Goal: Obtain resource: Download file/media

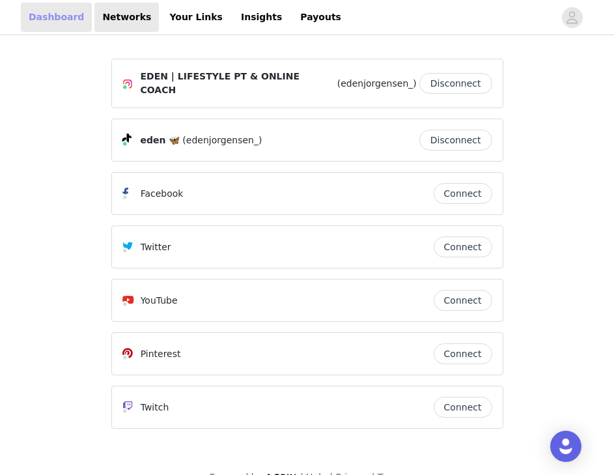
click at [51, 14] on link "Dashboard" at bounding box center [56, 17] width 71 height 29
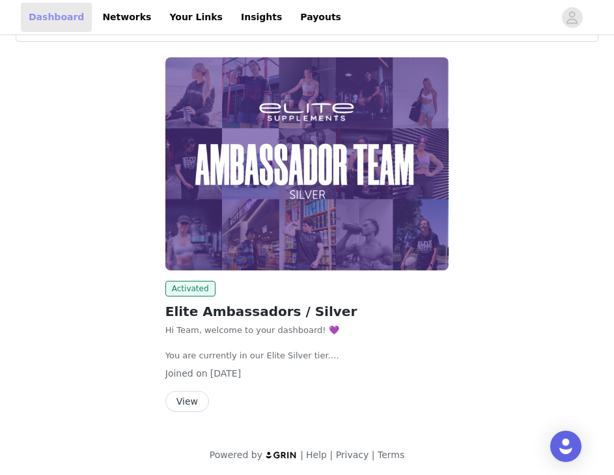
scroll to position [61, 0]
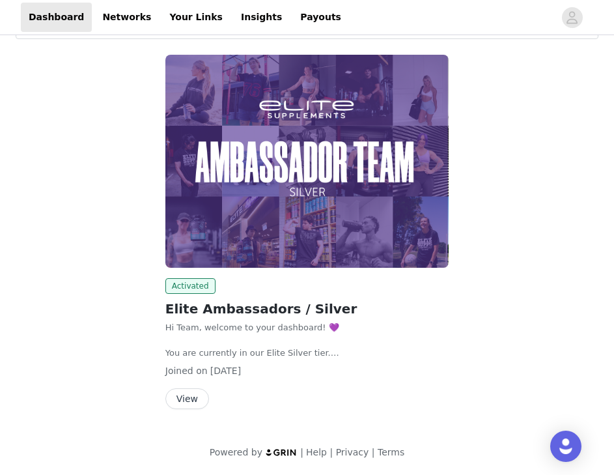
click at [193, 407] on button "View" at bounding box center [187, 398] width 44 height 21
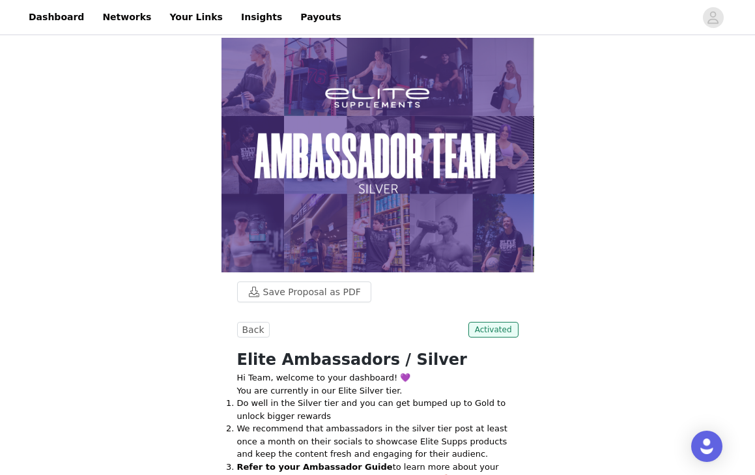
click at [268, 46] on img at bounding box center [378, 155] width 313 height 235
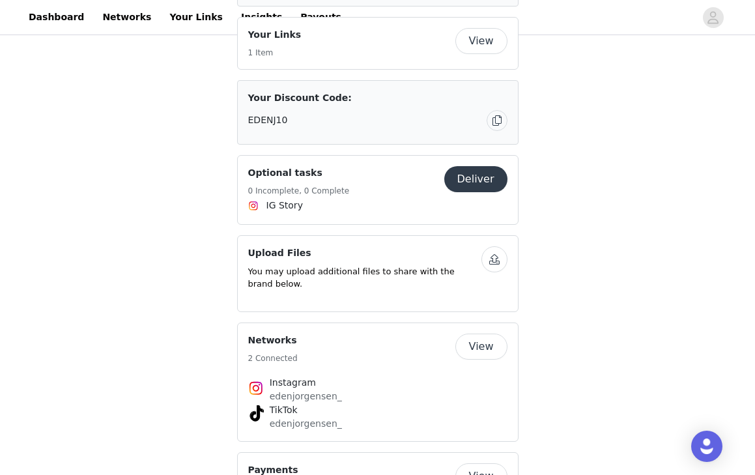
scroll to position [823, 0]
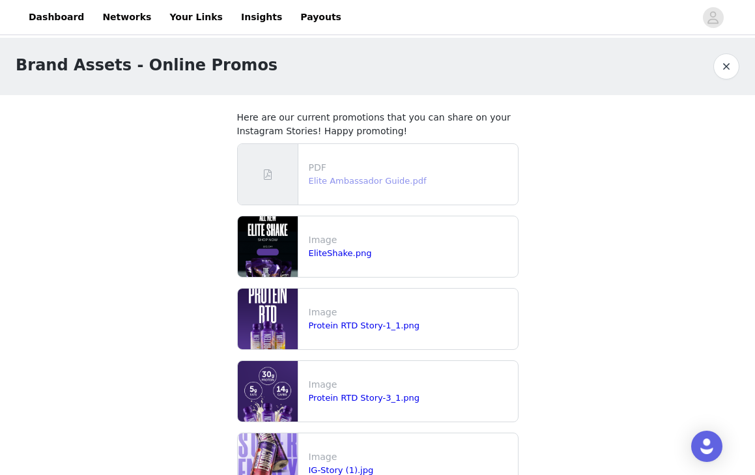
click at [394, 178] on link "Elite Ambassador Guide.pdf" at bounding box center [368, 181] width 118 height 10
click at [235, 19] on link "Insights" at bounding box center [261, 17] width 57 height 29
